Goal: Information Seeking & Learning: Check status

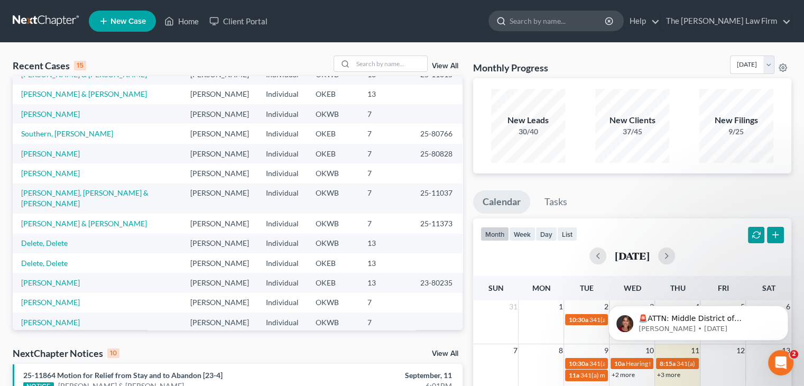
click at [573, 22] on input "search" at bounding box center [558, 21] width 97 height 20
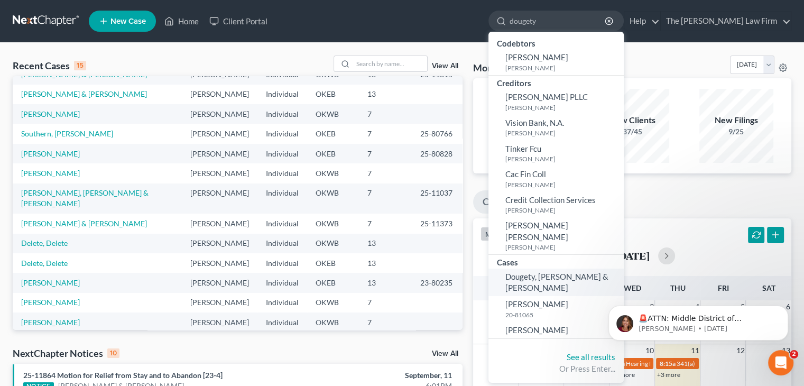
type input "dougety"
click at [586, 272] on span "Dougety, [PERSON_NAME] & [PERSON_NAME]" at bounding box center [556, 282] width 103 height 21
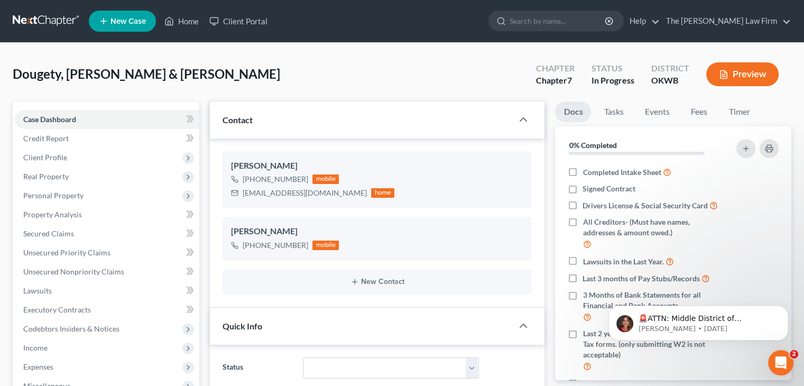
scroll to position [159, 0]
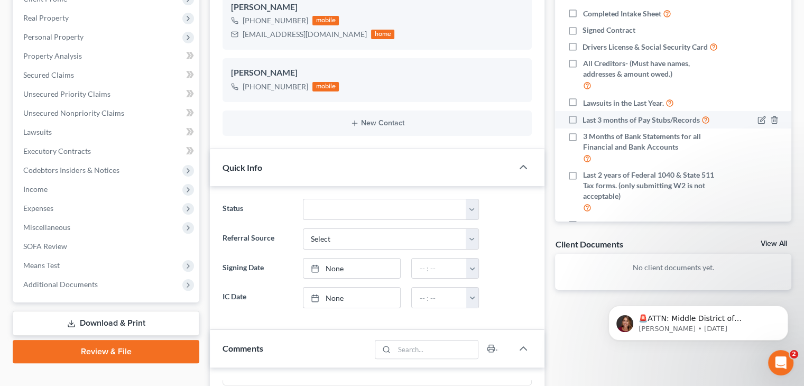
click at [587, 125] on span "Last 3 months of Pay Stubs/Records" at bounding box center [641, 120] width 117 height 11
click at [587, 121] on input "Last 3 months of Pay Stubs/Records" at bounding box center [590, 117] width 7 height 7
click at [587, 125] on span "Last 3 months of Pay Stubs/Records" at bounding box center [641, 120] width 117 height 11
click at [587, 121] on input "Last 3 months of Pay Stubs/Records" at bounding box center [590, 117] width 7 height 7
checkbox input "false"
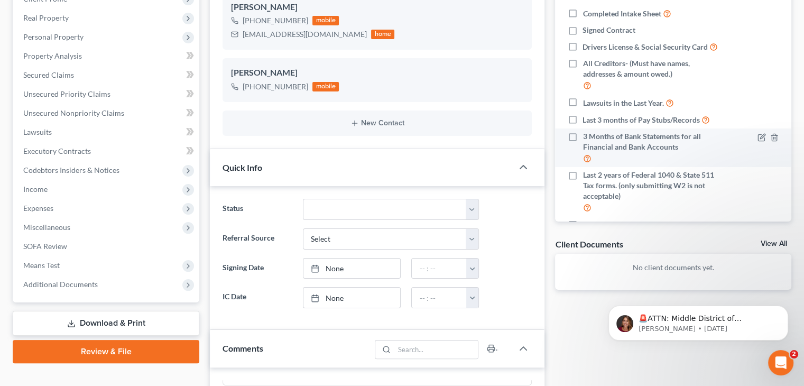
click at [583, 148] on span "3 Months of Bank Statements for all Financial and Bank Accounts" at bounding box center [653, 141] width 141 height 21
click at [587, 138] on input "3 Months of Bank Statements for all Financial and Bank Accounts" at bounding box center [590, 134] width 7 height 7
checkbox input "true"
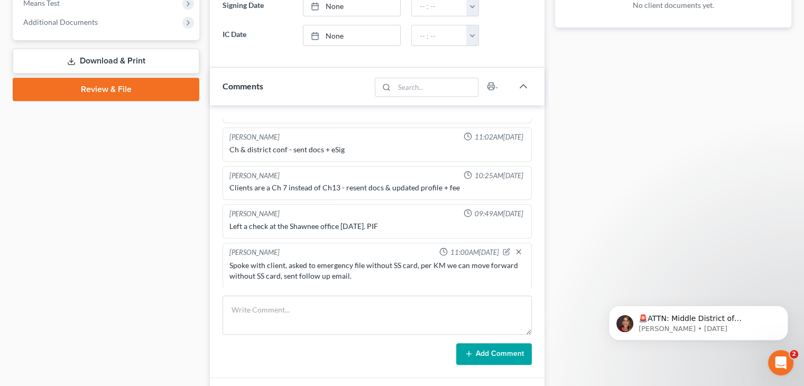
scroll to position [423, 0]
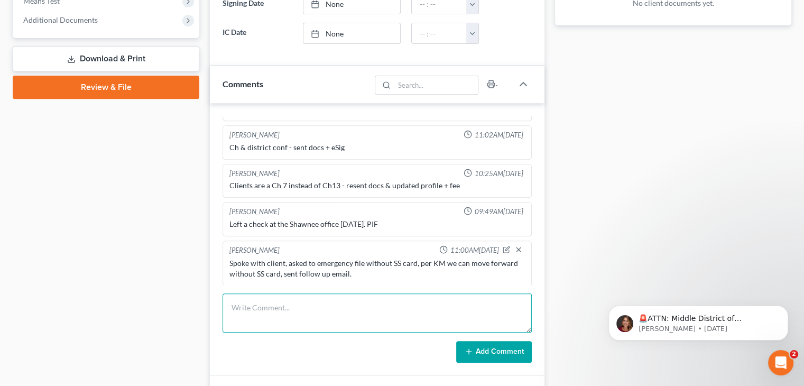
click at [443, 293] on textarea at bounding box center [377, 312] width 309 height 39
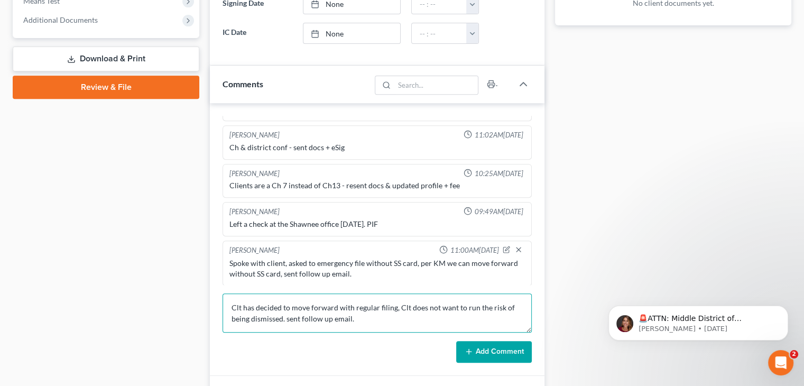
type textarea "Clt has decided to move forward with regular filing, Clt does not want to run t…"
click at [473, 363] on div "[PERSON_NAME] 04:04PM[DATE] Wife [PERSON_NAME] called in to start with free pho…" at bounding box center [377, 239] width 335 height 273
click at [475, 355] on button "Add Comment" at bounding box center [494, 352] width 76 height 22
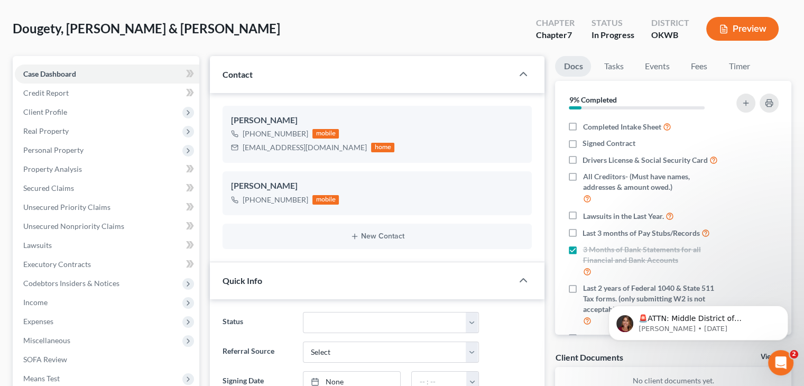
scroll to position [0, 0]
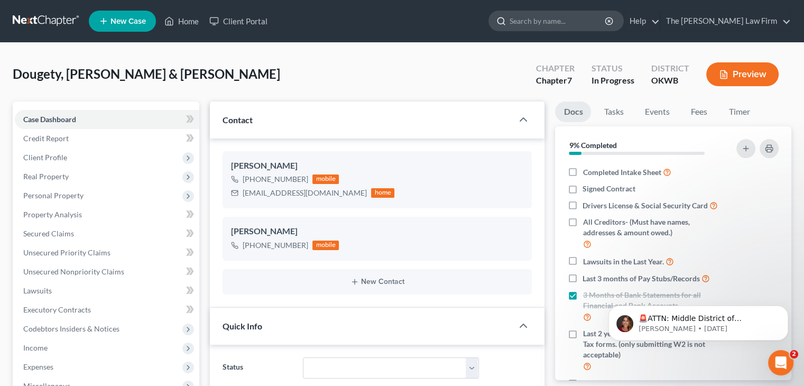
click at [584, 14] on input "search" at bounding box center [558, 21] width 97 height 20
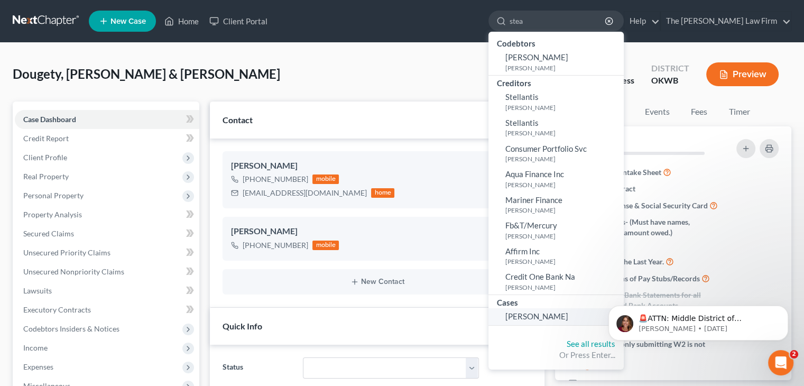
type input "stea"
click at [568, 320] on span "[PERSON_NAME]" at bounding box center [536, 316] width 63 height 10
select select "1"
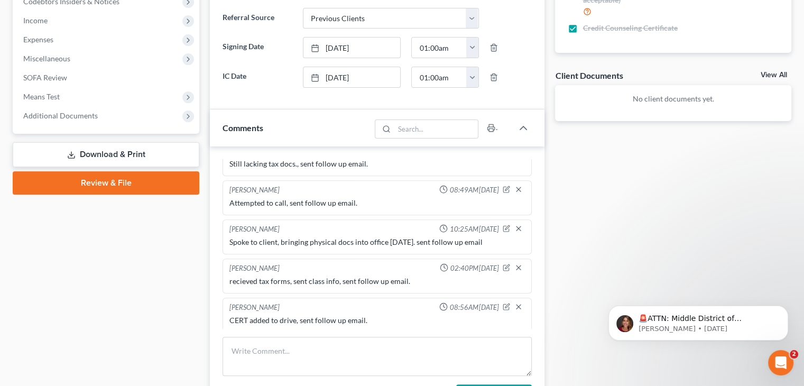
scroll to position [423, 0]
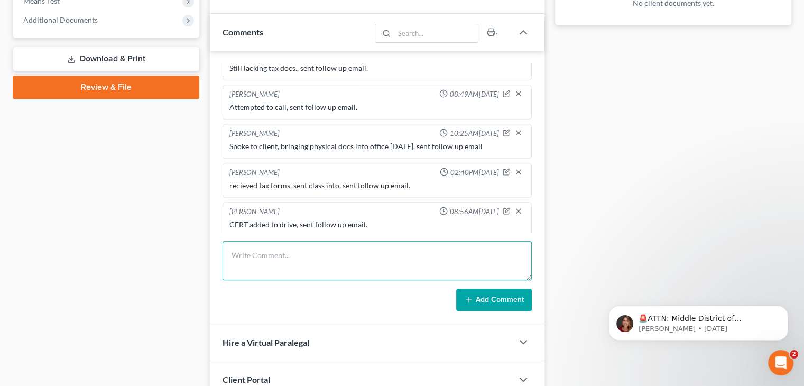
click at [393, 270] on textarea at bounding box center [377, 260] width 309 height 39
type textarea "Lacking up to date paystubs from 8.1 to present. sent follow up email and spoke…"
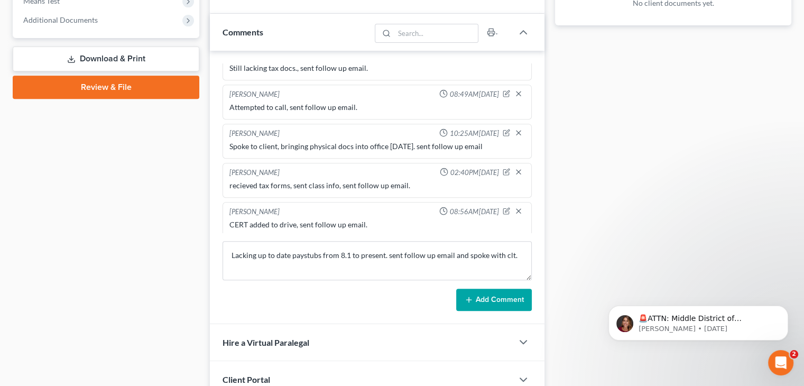
click at [469, 296] on icon at bounding box center [469, 300] width 8 height 8
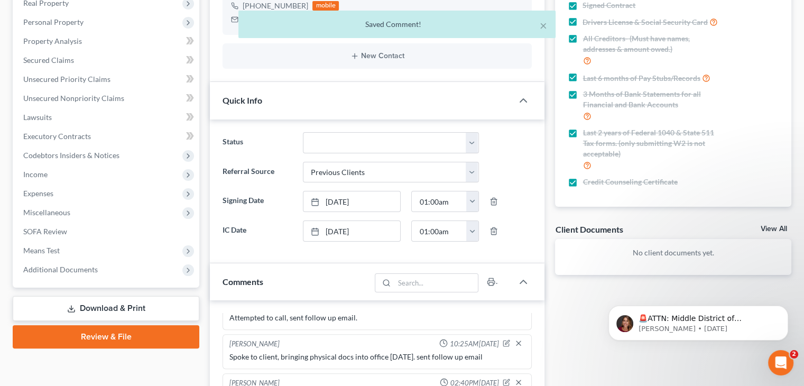
scroll to position [0, 0]
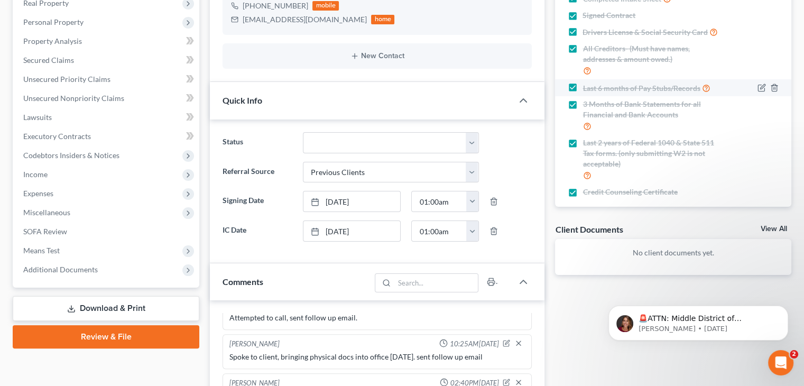
click at [583, 94] on label "Last 6 months of Pay Stubs/Records" at bounding box center [646, 88] width 127 height 12
click at [587, 89] on input "Last 6 months of Pay Stubs/Records" at bounding box center [590, 85] width 7 height 7
checkbox input "false"
click at [552, 87] on div "Docs Tasks Events Fees Timer 87% Completed Nothing here yet! Completed Intake S…" at bounding box center [673, 306] width 247 height 757
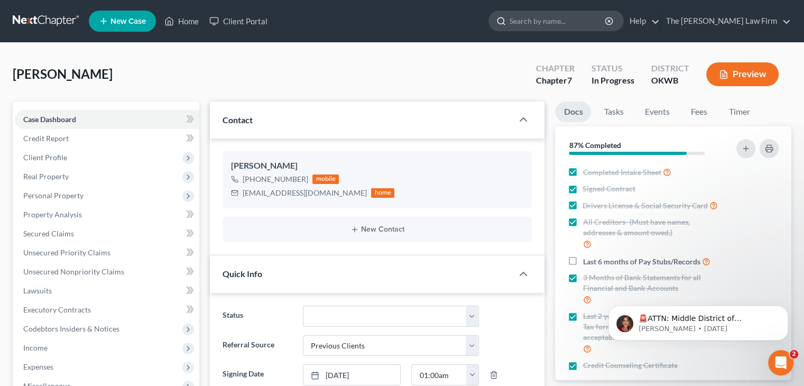
click at [595, 23] on input "search" at bounding box center [558, 21] width 97 height 20
type input "young"
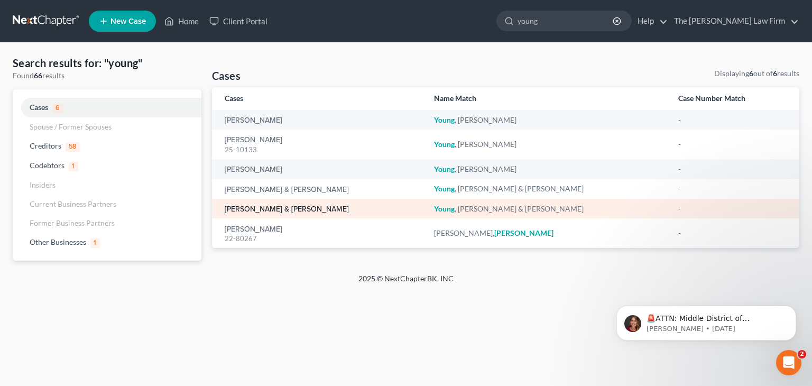
click at [284, 207] on link "[PERSON_NAME] & [PERSON_NAME]" at bounding box center [287, 209] width 124 height 7
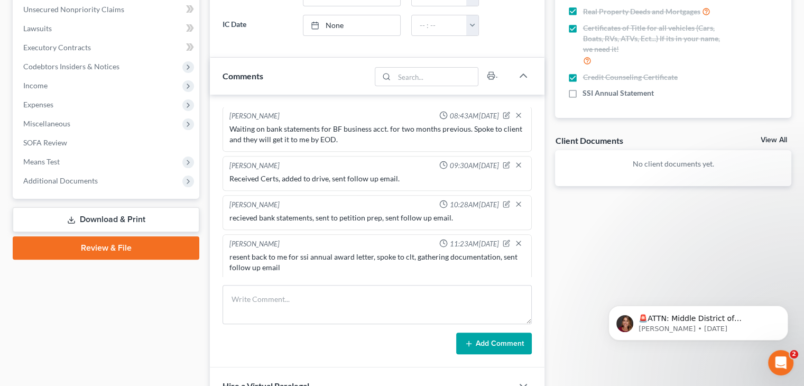
scroll to position [264, 0]
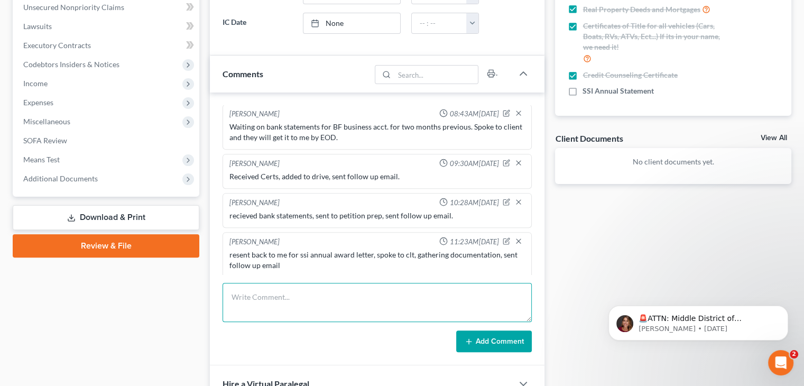
click at [288, 298] on textarea at bounding box center [377, 302] width 309 height 39
click at [318, 299] on textarea "Spoke to clt, he is going into Social Security [PERSON_NAME]" at bounding box center [377, 302] width 309 height 39
click at [376, 295] on textarea "Spoke to clt, he is going to Social Security [PERSON_NAME]" at bounding box center [377, 302] width 309 height 39
click at [281, 296] on textarea "Spoke to clt, he is going to Social Security building [DATE] to get annual stat…" at bounding box center [377, 302] width 309 height 39
click at [281, 296] on textarea "Spoke to clt, he said he is going to Social Security building [DATE] to get ann…" at bounding box center [377, 302] width 309 height 39
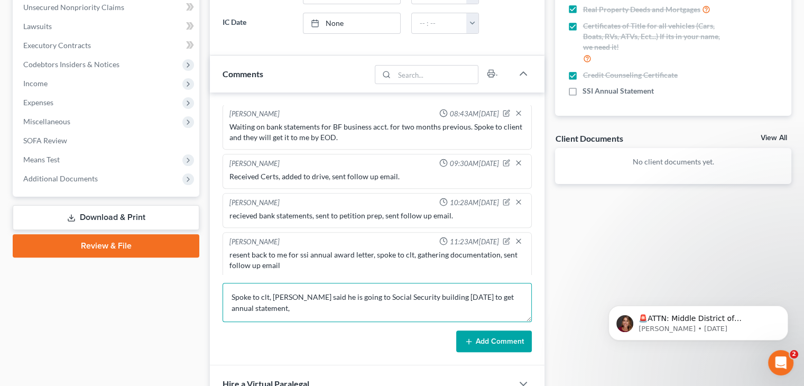
click at [280, 306] on textarea "Spoke to clt, [PERSON_NAME] said he is going to Social Security building [DATE]…" at bounding box center [377, 302] width 309 height 39
type textarea "Spoke to clt, [PERSON_NAME] said he is going to Social Security building [DATE]…"
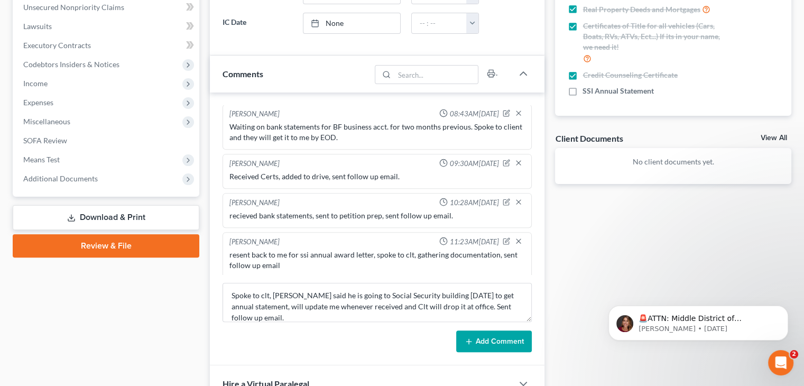
click at [495, 352] on div "[PERSON_NAME] 01:39PM[DATE] Ch & district not conf. [PERSON_NAME] 02:25PM[DATE]…" at bounding box center [377, 229] width 335 height 273
click at [488, 334] on button "Add Comment" at bounding box center [494, 341] width 76 height 22
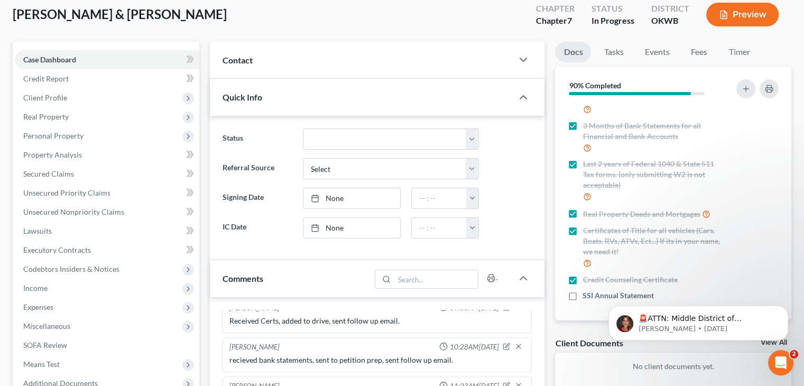
scroll to position [0, 0]
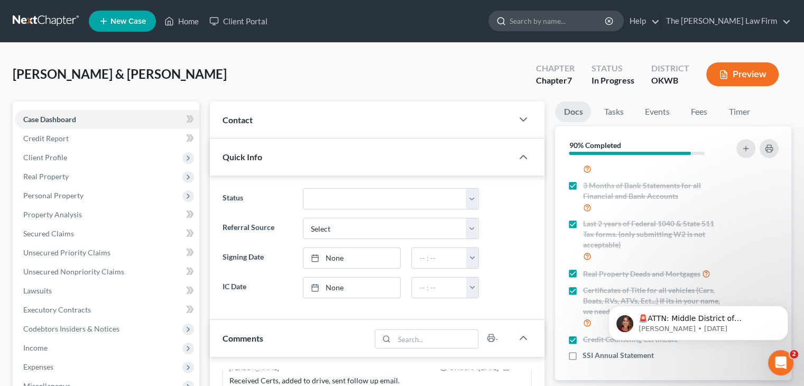
click at [601, 19] on input "search" at bounding box center [558, 21] width 97 height 20
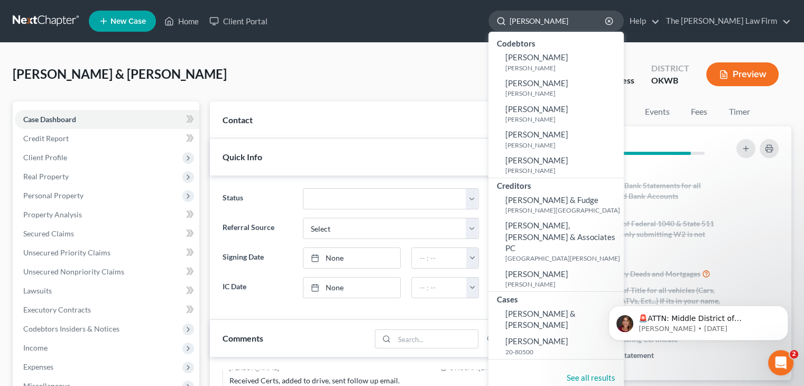
type input "[PERSON_NAME]"
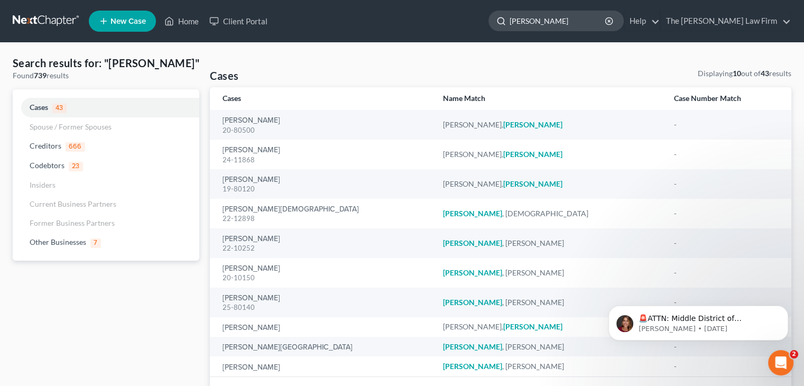
click at [586, 15] on input "[PERSON_NAME]" at bounding box center [558, 21] width 97 height 20
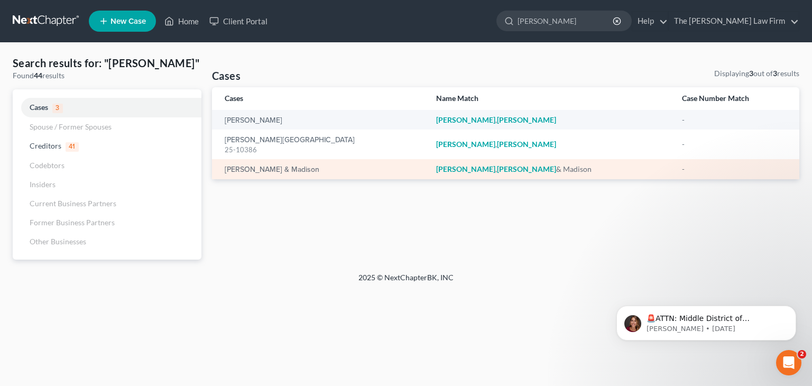
type input "[PERSON_NAME]"
click at [418, 169] on td "[PERSON_NAME] & Madison" at bounding box center [320, 169] width 216 height 20
click at [418, 167] on td "[PERSON_NAME] & Madison" at bounding box center [320, 169] width 216 height 20
click at [497, 167] on em "[PERSON_NAME]" at bounding box center [526, 168] width 59 height 9
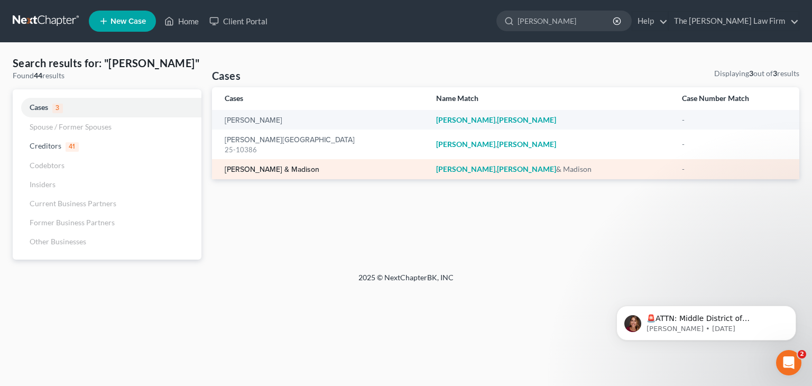
click at [279, 166] on link "[PERSON_NAME] & Madison" at bounding box center [272, 169] width 95 height 7
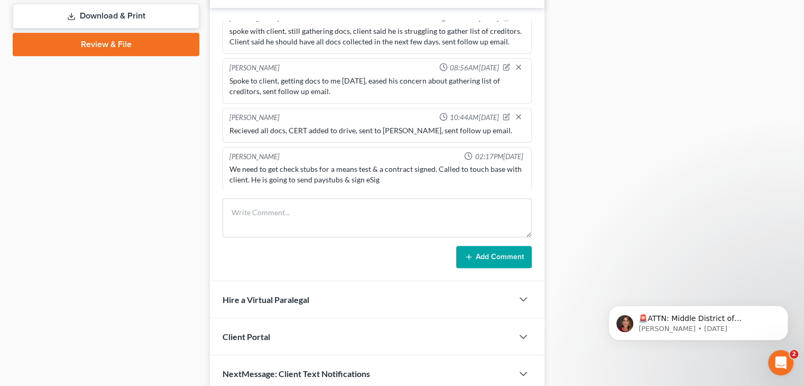
scroll to position [510, 0]
